Goal: Information Seeking & Learning: Learn about a topic

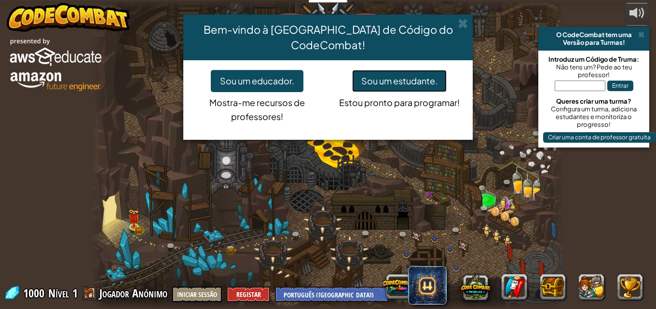
click at [398, 70] on button "Sou um estudante." at bounding box center [399, 81] width 95 height 22
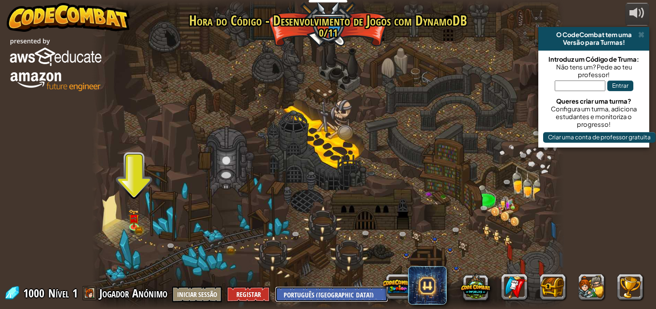
click at [335, 287] on select "English ([GEOGRAPHIC_DATA]) English ([GEOGRAPHIC_DATA]) 简体中文 繁體中文 русский españ…" at bounding box center [331, 295] width 113 height 16
select select "pt-BR"
click at [276, 287] on select "English ([GEOGRAPHIC_DATA]) English ([GEOGRAPHIC_DATA]) 简体中文 繁體中文 русский españ…" at bounding box center [331, 295] width 113 height 16
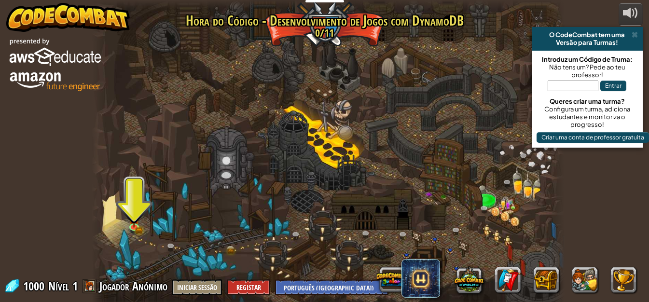
select select "pt-BR"
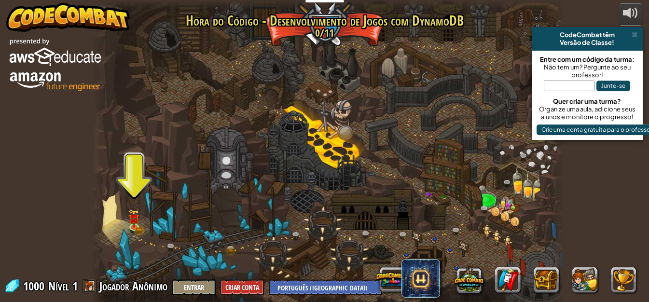
click at [124, 226] on div at bounding box center [328, 154] width 473 height 309
click at [129, 223] on img at bounding box center [134, 213] width 11 height 25
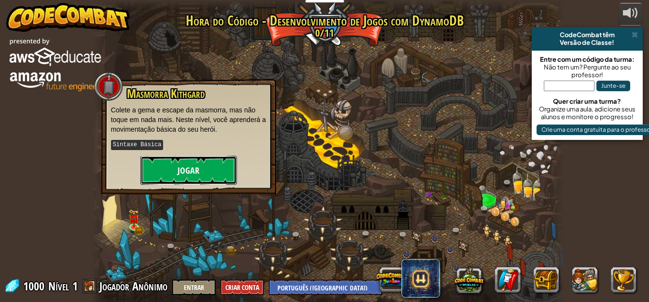
click at [183, 163] on button "Jogar" at bounding box center [188, 170] width 97 height 29
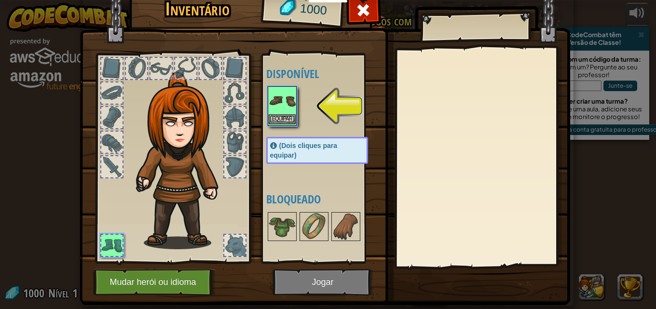
click at [279, 113] on img at bounding box center [282, 100] width 27 height 27
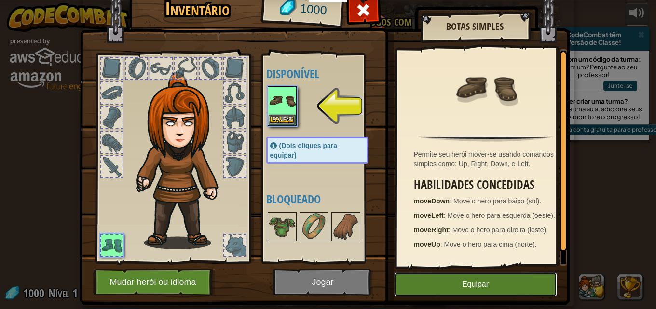
click at [498, 281] on button "Equipar" at bounding box center [475, 285] width 163 height 24
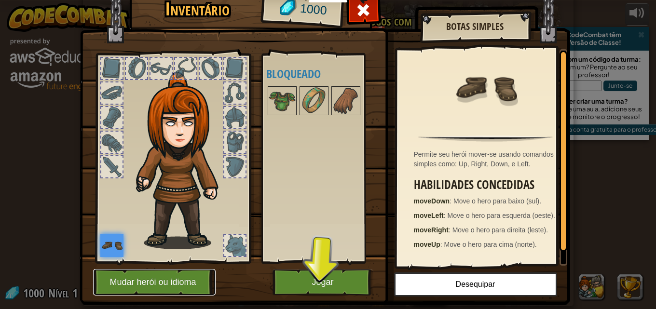
click at [187, 280] on button "Mudar herói ou idioma" at bounding box center [154, 282] width 123 height 27
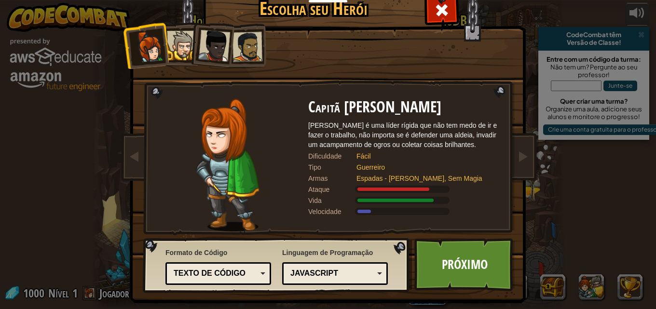
click at [241, 268] on div "Texto de código" at bounding box center [216, 273] width 84 height 11
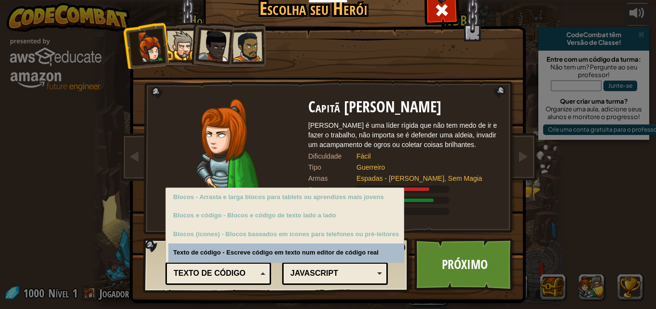
click at [256, 265] on div "Texto de código Blocos e código Blocos Blocos (ícones) Texto de código" at bounding box center [219, 274] width 106 height 23
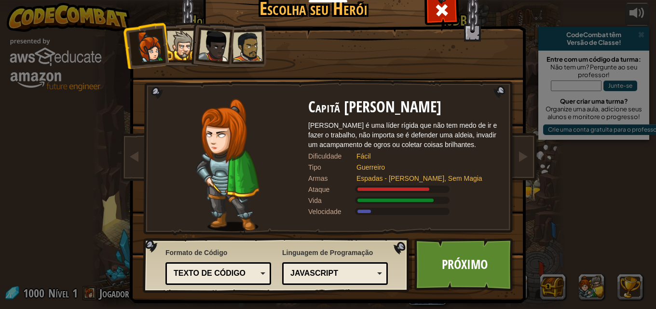
click at [313, 267] on div "JavaScript" at bounding box center [335, 273] width 93 height 15
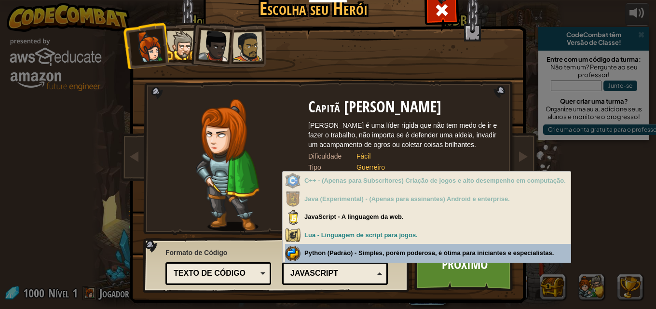
click at [336, 267] on div "JavaScript" at bounding box center [335, 273] width 93 height 15
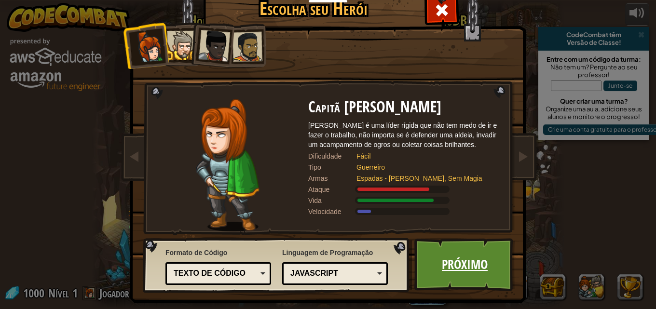
click at [435, 264] on link "Próximo" at bounding box center [465, 264] width 101 height 53
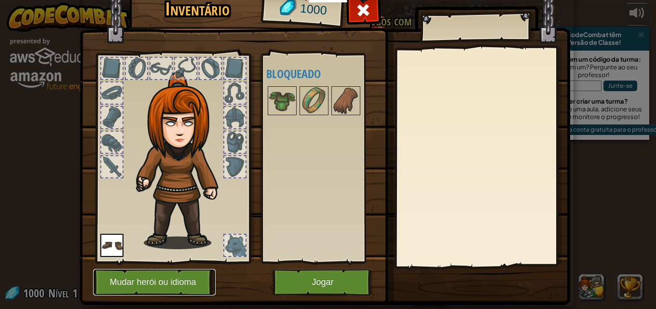
click at [167, 282] on button "Mudar herói ou idioma" at bounding box center [154, 282] width 123 height 27
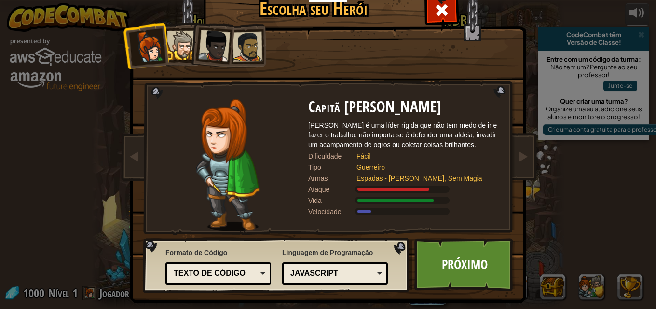
click at [180, 47] on div at bounding box center [181, 45] width 29 height 29
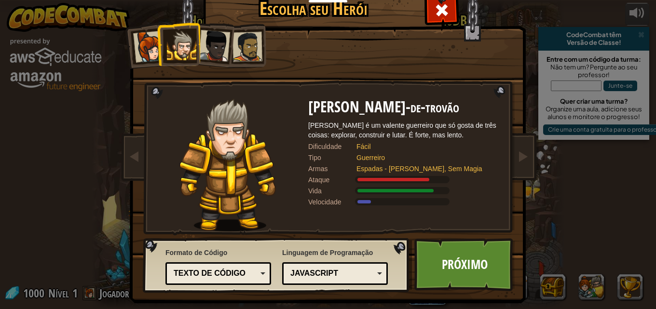
click at [144, 49] on div at bounding box center [149, 47] width 32 height 32
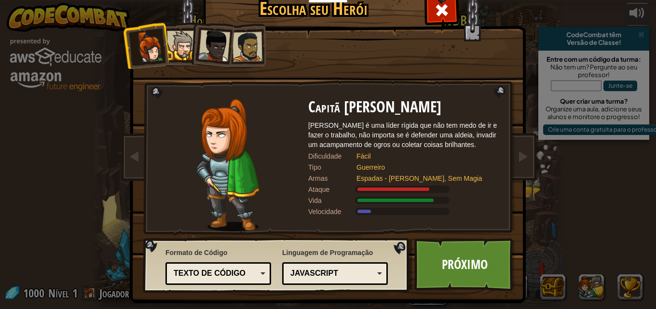
click at [179, 39] on div at bounding box center [181, 45] width 29 height 29
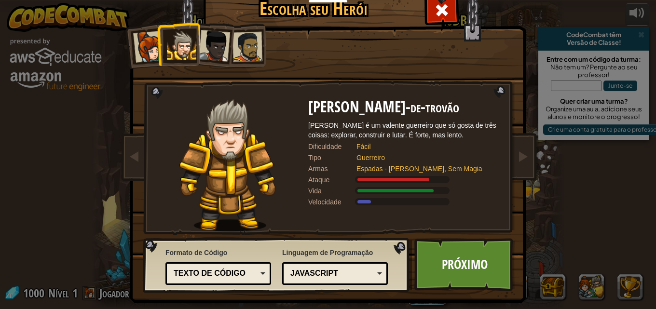
click at [201, 47] on div at bounding box center [214, 46] width 32 height 32
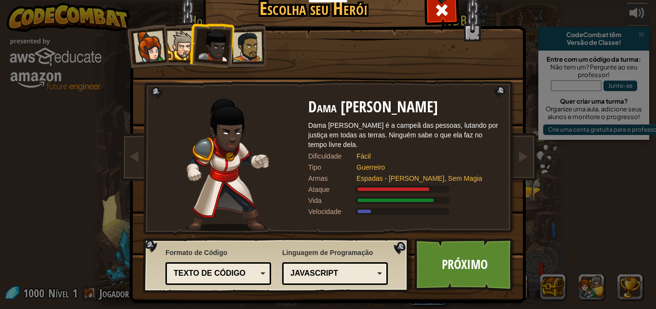
click at [249, 46] on div at bounding box center [248, 47] width 30 height 30
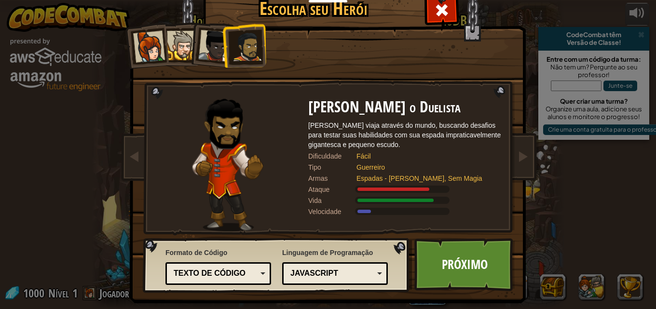
click at [177, 39] on div at bounding box center [181, 45] width 29 height 29
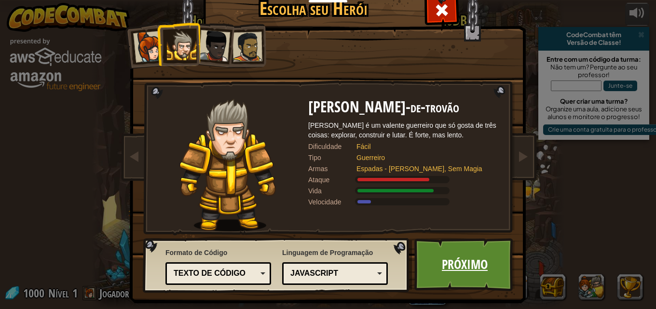
click at [474, 264] on link "Próximo" at bounding box center [465, 264] width 101 height 53
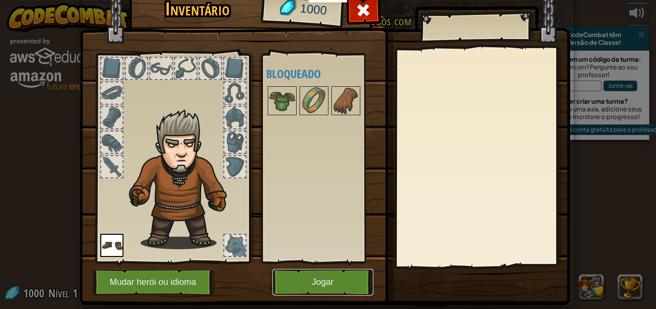
click at [323, 274] on button "Jogar" at bounding box center [323, 282] width 101 height 27
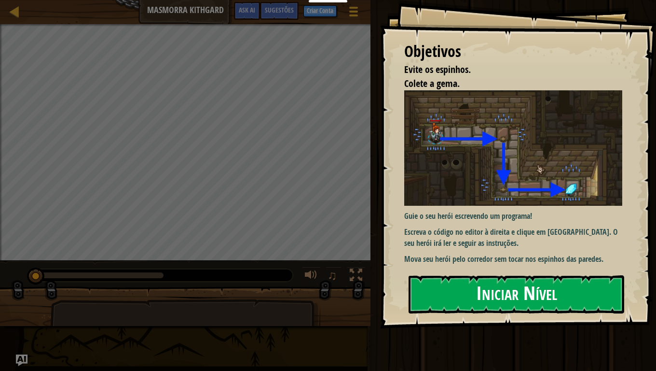
click at [532, 165] on img at bounding box center [516, 147] width 225 height 115
click at [504, 308] on button "Iniciar Nível" at bounding box center [517, 294] width 216 height 38
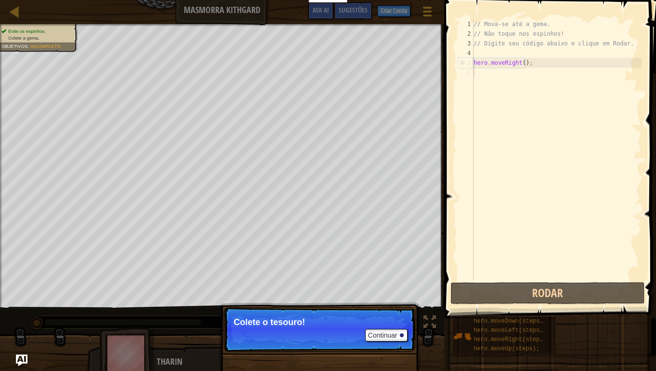
drag, startPoint x: 280, startPoint y: 304, endPoint x: 314, endPoint y: 324, distance: 39.6
click at [303, 309] on div "Continuar Colete o tesouro!" at bounding box center [319, 373] width 201 height 143
click at [400, 309] on button "Continuar" at bounding box center [386, 335] width 42 height 13
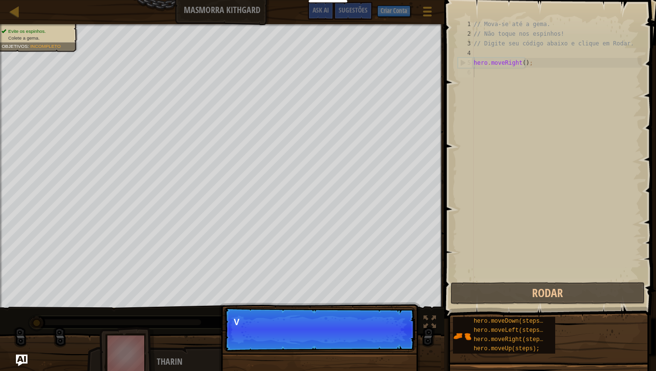
scroll to position [4, 0]
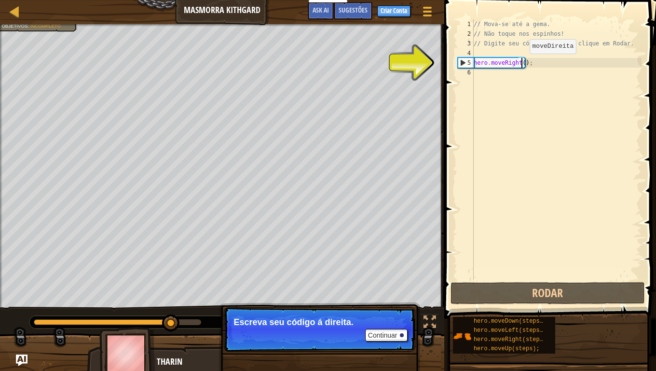
click at [522, 63] on div "// Mova-se até a gema. // Não toque nos espinhos! // Digite seu código abaixo e…" at bounding box center [557, 159] width 170 height 280
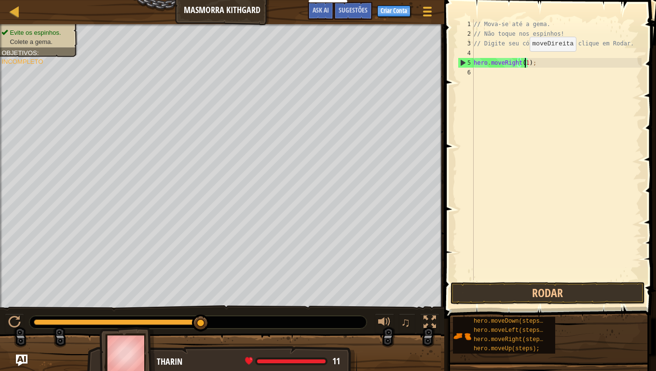
scroll to position [4, 4]
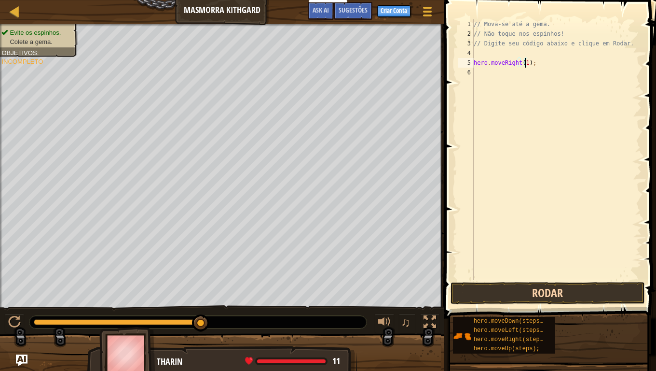
type textarea "hero.moveRight(1);"
click at [562, 292] on button "Rodar" at bounding box center [548, 293] width 195 height 22
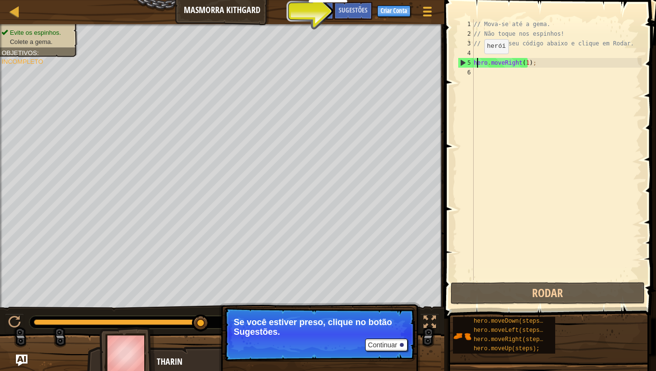
drag, startPoint x: 476, startPoint y: 63, endPoint x: 623, endPoint y: 102, distance: 151.3
click at [623, 102] on div "// Mova-se até a gema. // Não toque nos espinhos! // Digite seu código abaixo e…" at bounding box center [557, 159] width 170 height 280
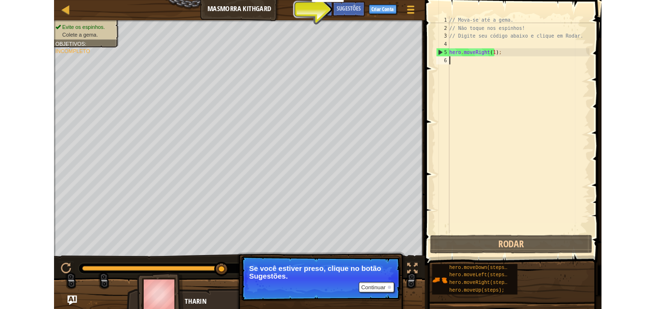
scroll to position [4, 0]
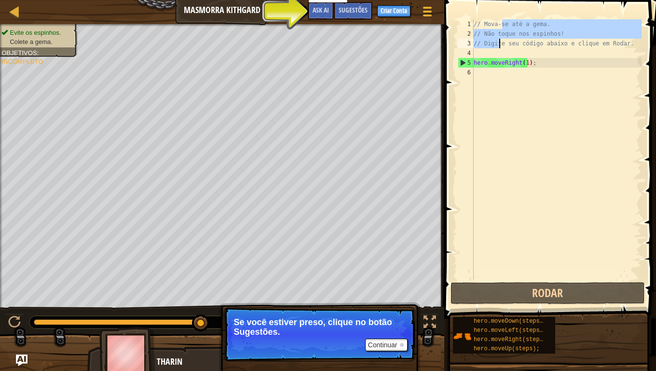
drag, startPoint x: 501, startPoint y: 22, endPoint x: 499, endPoint y: 39, distance: 17.1
click at [499, 40] on div "// Mova-se até a gema. // Não toque nos espinhos! // Digite seu código abaixo e…" at bounding box center [557, 159] width 170 height 280
click at [502, 18] on span at bounding box center [552, 145] width 220 height 347
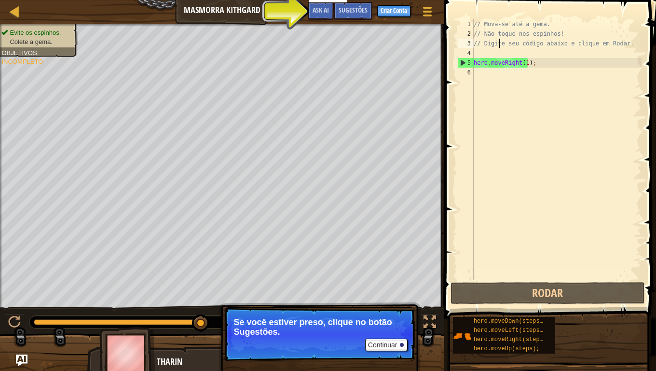
click at [494, 22] on div "// Mova-se até a gema. // Não toque nos espinhos! // Digite seu código abaixo e…" at bounding box center [557, 159] width 170 height 280
type textarea "// Mova-se até a gema."
drag, startPoint x: 474, startPoint y: 21, endPoint x: 477, endPoint y: 26, distance: 5.2
click at [474, 21] on div "// Mova-se até a gema. // Não toque nos espinhos! // Digite seu código abaixo e…" at bounding box center [557, 159] width 170 height 280
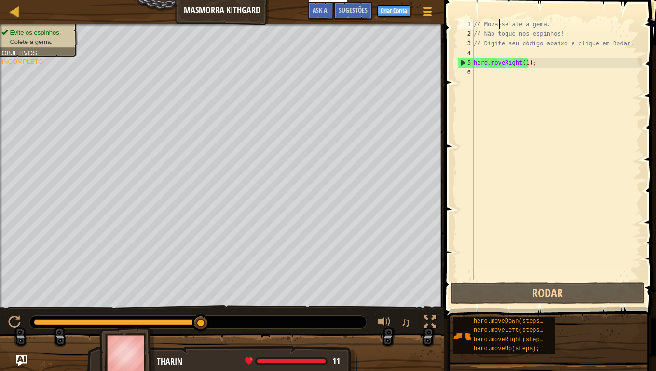
click at [498, 25] on div "// Mova-se até a gema. // Não toque nos espinhos! // Digite seu código abaixo e…" at bounding box center [557, 159] width 170 height 280
click at [542, 25] on div "// Mova-se até a gema. // Não toque nos espinhos! // Digite seu código abaixo e…" at bounding box center [557, 159] width 170 height 280
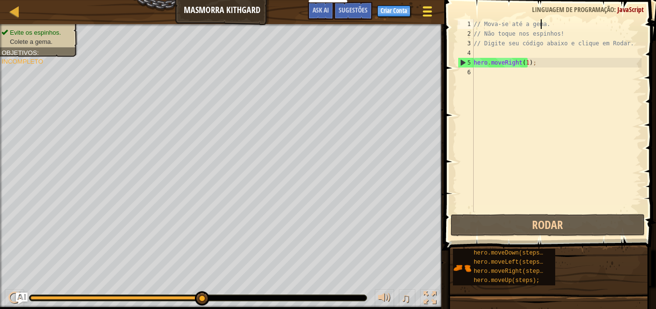
click at [430, 6] on div at bounding box center [427, 11] width 13 height 14
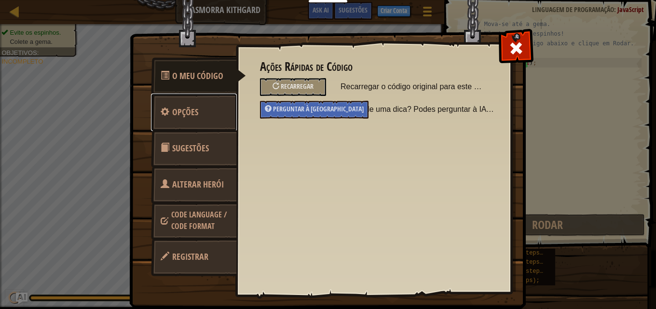
click at [212, 117] on link "Opções" at bounding box center [194, 113] width 86 height 38
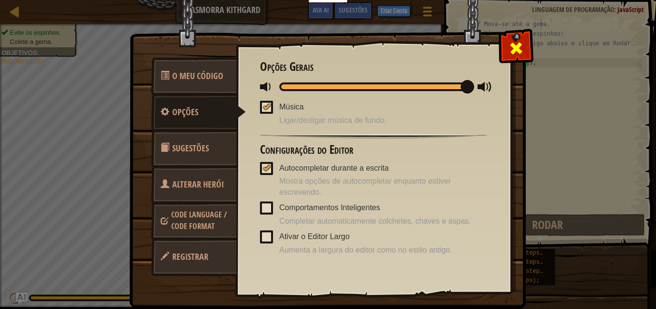
click at [525, 46] on div at bounding box center [516, 46] width 30 height 30
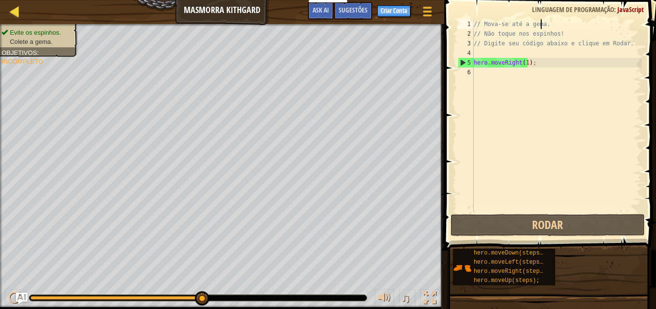
click at [19, 4] on div "Mapa" at bounding box center [21, 12] width 5 height 24
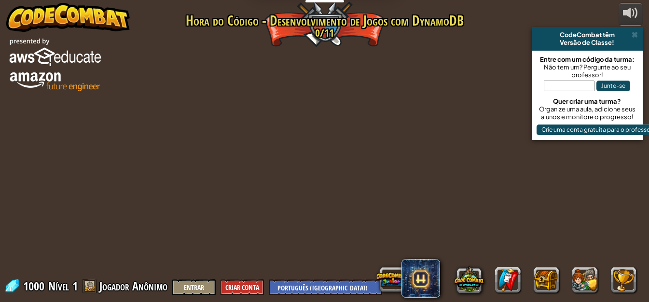
select select "pt-BR"
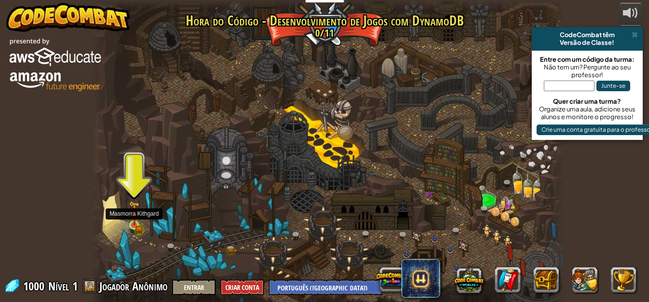
click at [133, 218] on img at bounding box center [134, 214] width 7 height 7
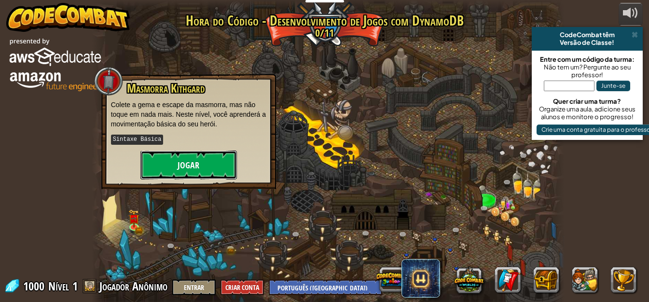
click at [184, 168] on button "Jogar" at bounding box center [188, 165] width 97 height 29
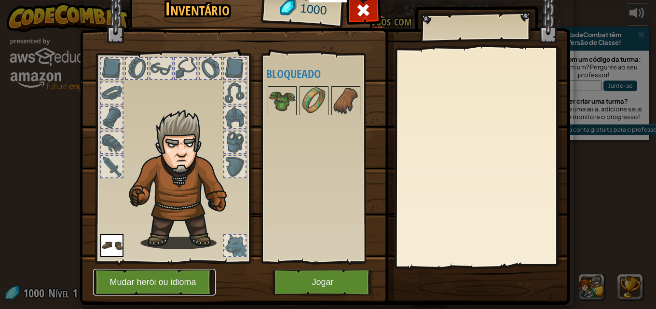
click at [174, 276] on button "Mudar herói ou idioma" at bounding box center [154, 282] width 123 height 27
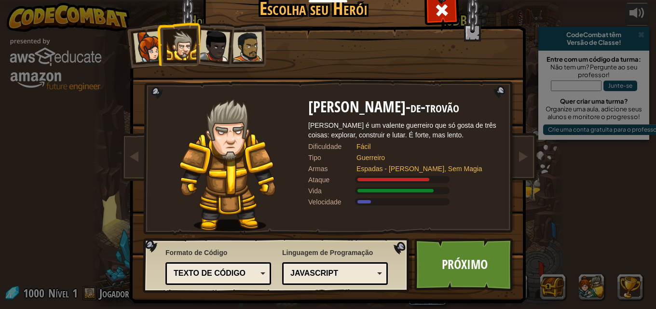
click at [328, 277] on div "JavaScript" at bounding box center [333, 273] width 84 height 11
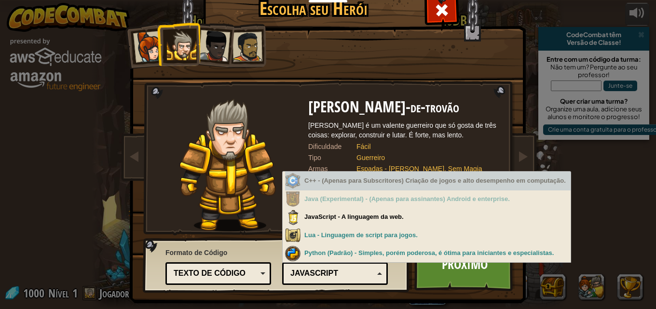
click at [356, 176] on div "C++ - (Apenas para Subscritores) Criação de jogos e alto desempenho em computaç…" at bounding box center [428, 181] width 286 height 19
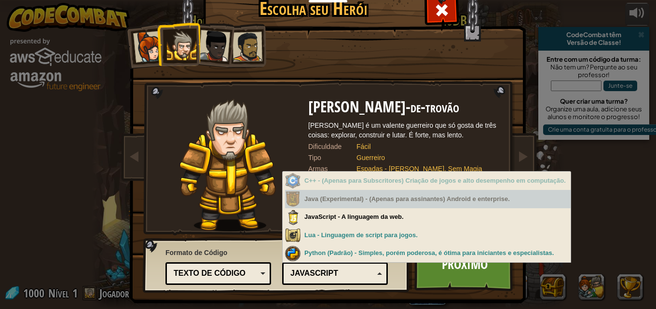
click at [347, 203] on div "Java (Experimental) - (Apenas para assinantes) Android e enterprise." at bounding box center [428, 199] width 286 height 19
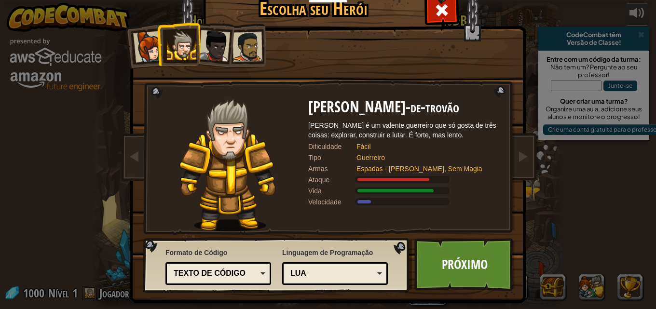
drag, startPoint x: 335, startPoint y: 270, endPoint x: 328, endPoint y: 278, distance: 10.6
click at [335, 271] on div "Lua" at bounding box center [333, 273] width 84 height 11
drag, startPoint x: 378, startPoint y: 278, endPoint x: 367, endPoint y: 265, distance: 17.1
click at [378, 276] on div "Python (Padrão) JavaScript Lua C++ Java (Experimental) Lua" at bounding box center [335, 274] width 106 height 23
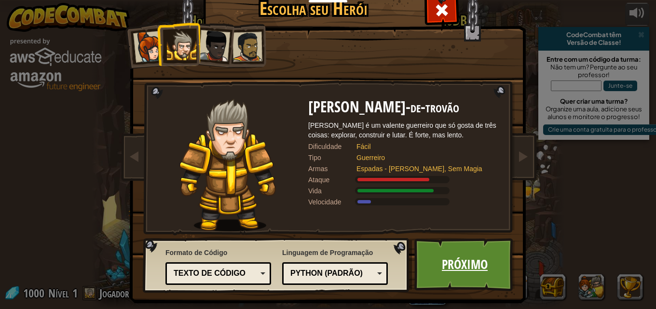
drag, startPoint x: 413, startPoint y: 269, endPoint x: 427, endPoint y: 270, distance: 14.1
click at [427, 270] on link "Próximo" at bounding box center [465, 264] width 101 height 53
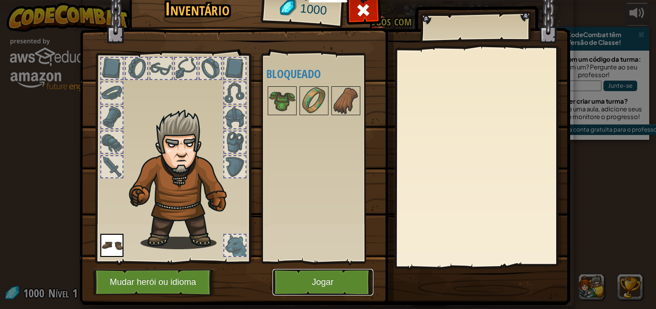
click at [333, 272] on button "Jogar" at bounding box center [323, 282] width 101 height 27
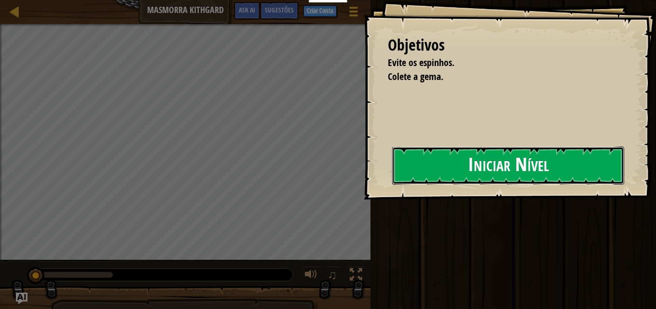
click at [452, 169] on button "Iniciar Nível" at bounding box center [508, 166] width 232 height 38
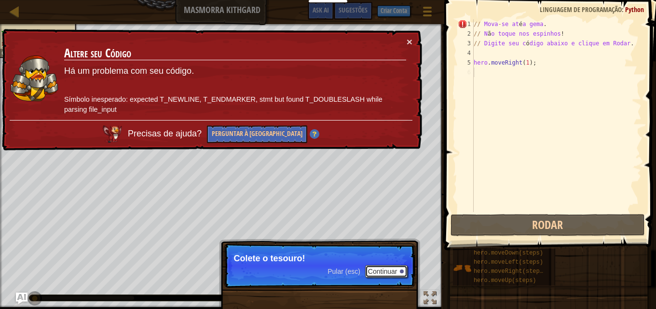
click at [380, 268] on button "Continuar" at bounding box center [386, 271] width 42 height 13
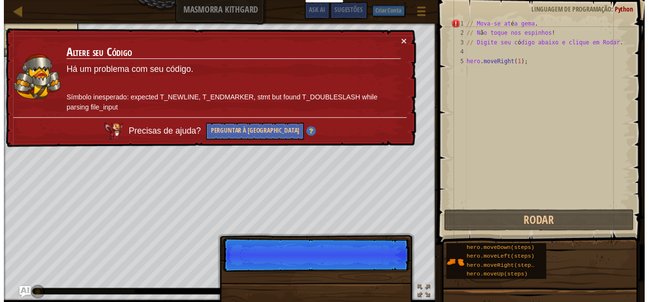
scroll to position [4, 0]
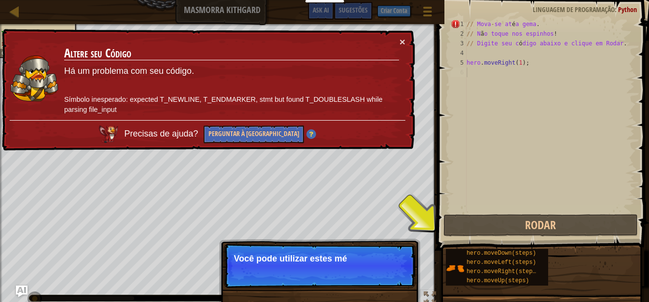
click at [402, 31] on div "× Altere seu Código Há um problema com seu código. Símbolo inesperado: expected…" at bounding box center [207, 90] width 415 height 122
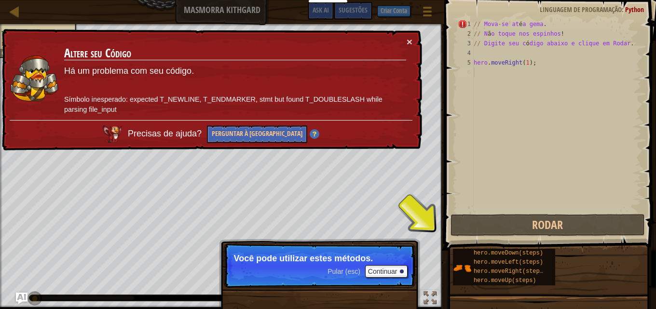
click at [406, 41] on td "Altere seu Código Há um problema com seu código. Símbolo inesperado: expected T…" at bounding box center [235, 79] width 343 height 84
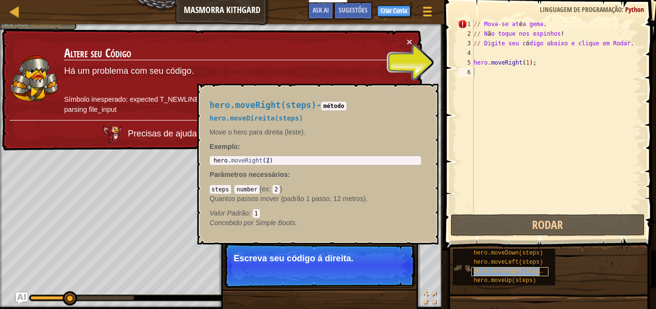
click at [493, 271] on span "hero.moveRight(steps)" at bounding box center [510, 271] width 73 height 7
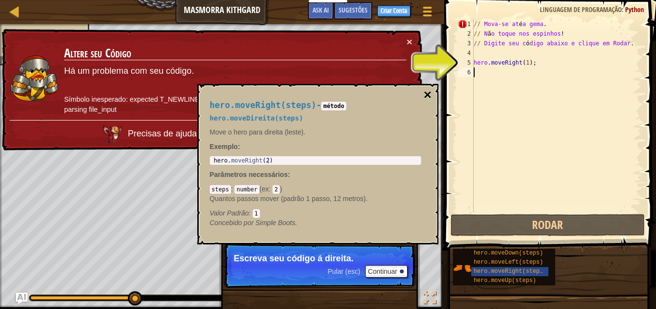
click at [430, 92] on button "×" at bounding box center [428, 95] width 8 height 14
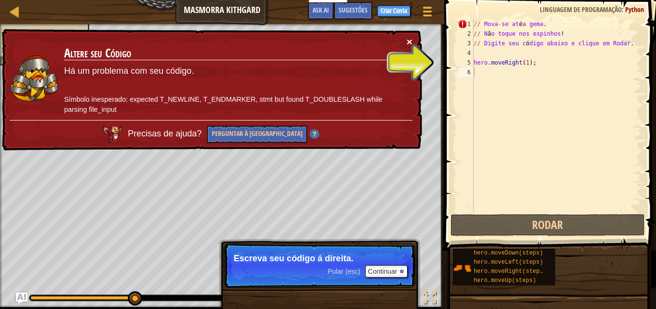
click at [412, 41] on button "×" at bounding box center [410, 42] width 6 height 10
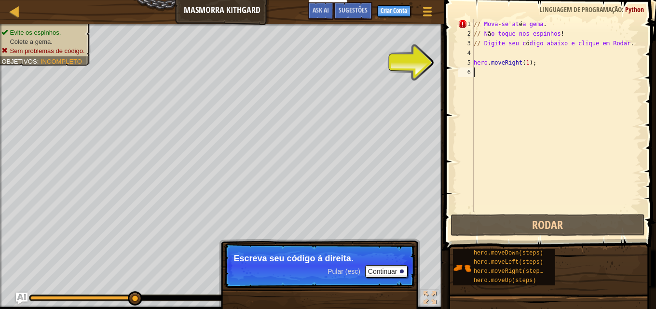
click at [525, 21] on div "// Mova - se at é a gema . // N ã o toque nos espinhos ! // Digite seu c ó digo…" at bounding box center [557, 125] width 170 height 212
click at [545, 24] on div "// Mova - se at é a gema . // N ã o toque nos espinhos ! // Digite seu c ó digo…" at bounding box center [557, 125] width 170 height 212
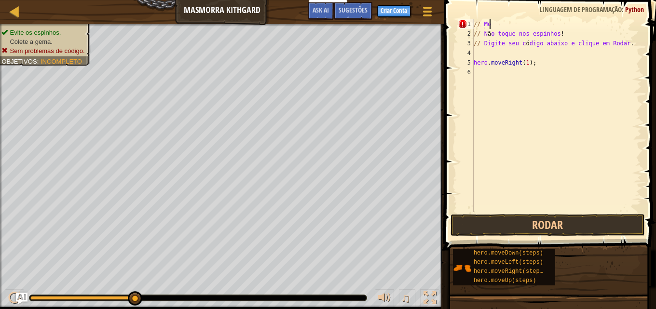
type textarea "/"
drag, startPoint x: 546, startPoint y: 25, endPoint x: 565, endPoint y: 81, distance: 58.8
click at [565, 82] on div "// N ã o toque nos espinhos ! // Digite seu c ó digo abaixo e clique em Rodar .…" at bounding box center [557, 125] width 170 height 212
drag, startPoint x: 513, startPoint y: 62, endPoint x: 512, endPoint y: 71, distance: 8.7
click at [512, 71] on div "// N ã o toque nos espinhos ! // Digite seu c ó digo abaixo e clique em Rodar .…" at bounding box center [557, 125] width 170 height 212
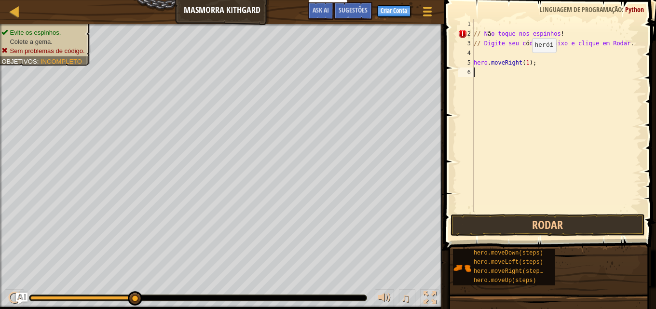
type textarea "hero.moveRight(1);"
click at [477, 19] on span at bounding box center [552, 111] width 220 height 279
click at [488, 24] on div "// N ã o toque nos espinhos ! // Digite seu c ó digo abaixo e clique em Rodar .…" at bounding box center [557, 125] width 170 height 212
click at [501, 217] on button "Rodar" at bounding box center [548, 225] width 195 height 22
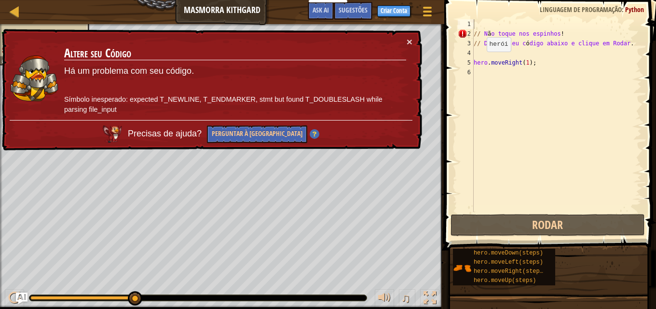
click at [413, 36] on div "× Altere seu Código Há um problema com seu código. Símbolo inesperado: expected…" at bounding box center [211, 90] width 422 height 122
click at [417, 36] on div "× Altere seu Código Há um problema com seu código. Símbolo inesperado: expected…" at bounding box center [211, 90] width 422 height 122
click at [411, 44] on button "×" at bounding box center [410, 42] width 6 height 10
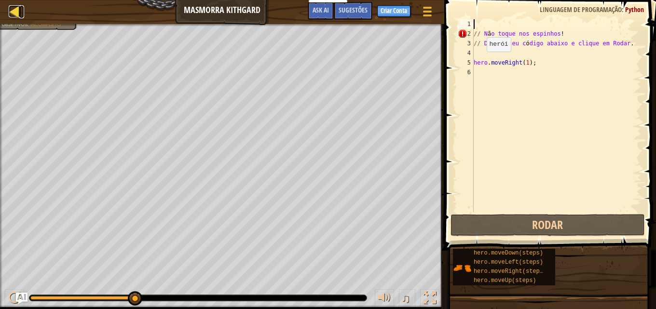
click at [17, 7] on div at bounding box center [15, 11] width 12 height 12
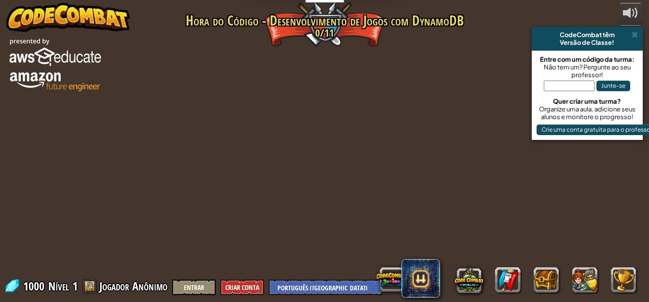
select select "pt-BR"
